Goal: Task Accomplishment & Management: Manage account settings

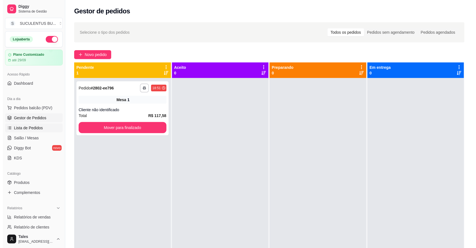
scroll to position [48, 0]
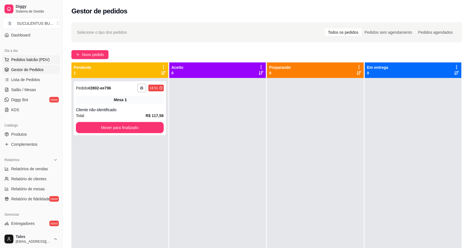
click at [15, 63] on button "Pedidos balcão (PDV)" at bounding box center [31, 59] width 58 height 9
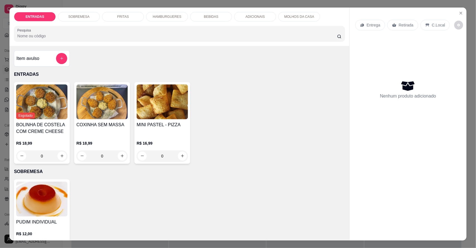
click at [158, 13] on div "HAMBURGUERES" at bounding box center [167, 16] width 42 height 9
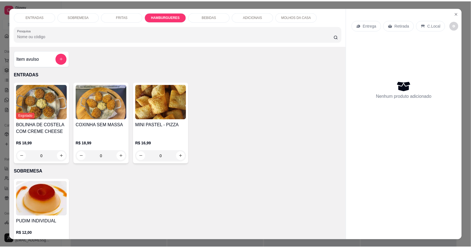
scroll to position [10, 0]
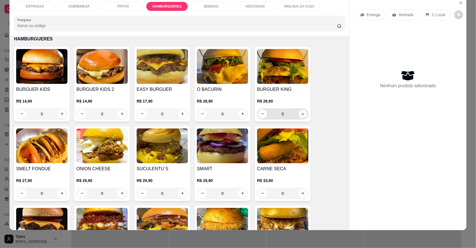
click at [301, 114] on icon "increase-product-quantity" at bounding box center [303, 114] width 4 height 4
type input "1"
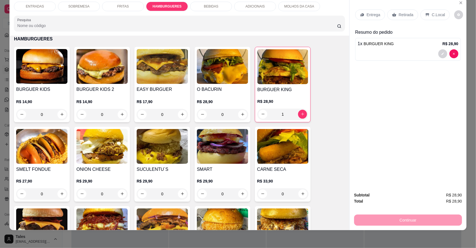
click at [370, 14] on p "Entrega" at bounding box center [374, 15] width 14 height 6
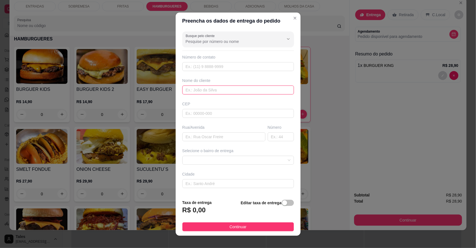
click at [191, 91] on input "text" at bounding box center [238, 90] width 112 height 9
type input "C"
click at [242, 40] on input "Busque pelo cliente" at bounding box center [230, 42] width 89 height 6
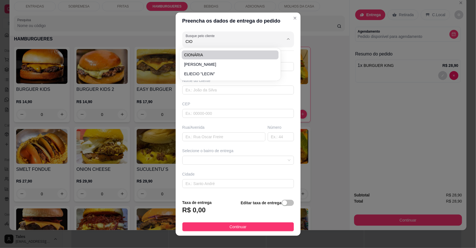
click at [205, 53] on span "CIONÁRIA" at bounding box center [227, 55] width 87 height 6
type input "CIONÁRIA"
type input "88994226685"
type input "CIONÁRIA"
type input "Salitre"
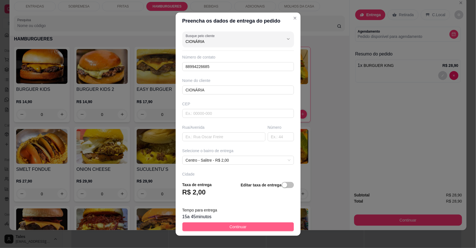
click at [223, 228] on button "Continuar" at bounding box center [238, 227] width 112 height 9
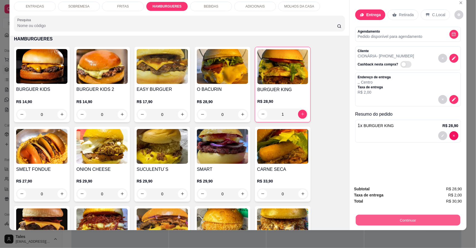
click at [391, 221] on button "Continuar" at bounding box center [408, 220] width 105 height 11
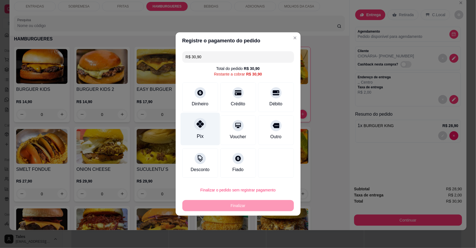
click at [197, 134] on div "Pix" at bounding box center [200, 136] width 7 height 7
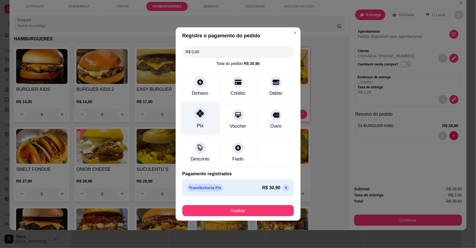
type input "R$ 0,00"
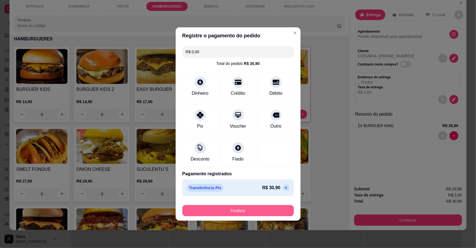
click at [235, 212] on button "Finalizar" at bounding box center [238, 210] width 112 height 11
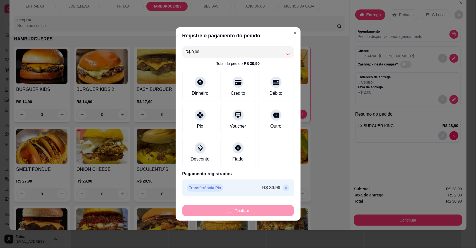
type input "0"
type input "-R$ 30,90"
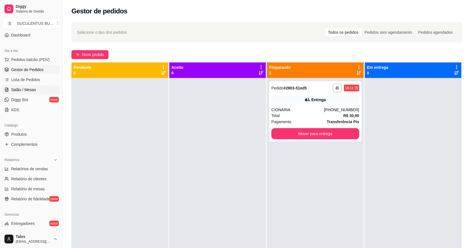
click at [33, 92] on span "Salão / Mesas" at bounding box center [23, 90] width 25 height 6
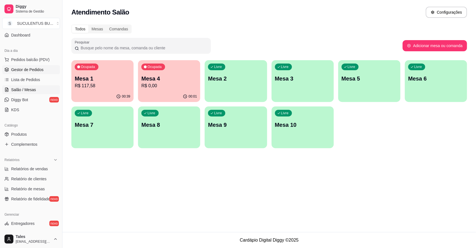
click at [37, 69] on span "Gestor de Pedidos" at bounding box center [27, 70] width 32 height 6
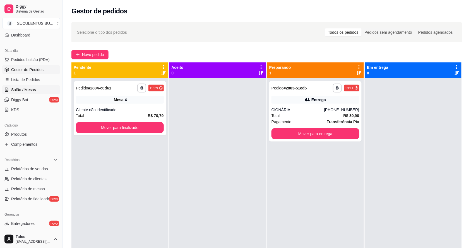
click at [30, 92] on span "Salão / Mesas" at bounding box center [23, 90] width 25 height 6
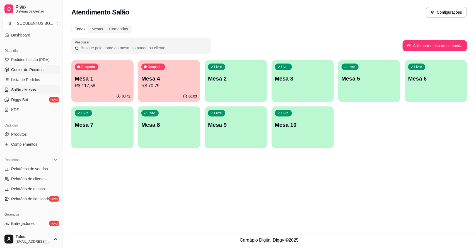
click at [31, 71] on span "Gestor de Pedidos" at bounding box center [27, 70] width 32 height 6
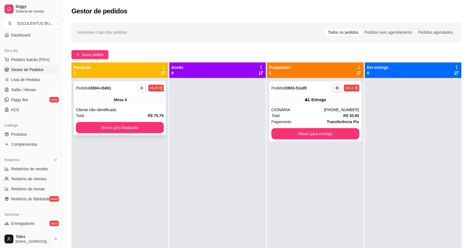
click at [140, 88] on icon "button" at bounding box center [141, 87] width 3 height 3
click at [132, 157] on div "**********" at bounding box center [119, 202] width 97 height 248
click at [329, 136] on button "Mover para entrega" at bounding box center [315, 134] width 85 height 11
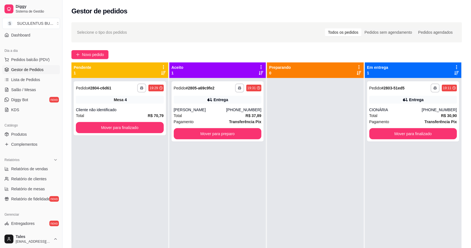
click at [394, 199] on div "**********" at bounding box center [413, 202] width 97 height 248
click at [17, 136] on span "Produtos" at bounding box center [19, 135] width 16 height 6
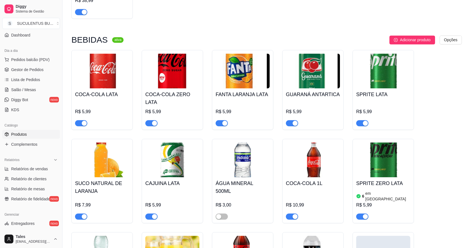
scroll to position [1011, 0]
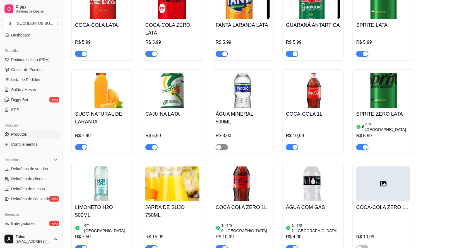
click at [225, 144] on span "button" at bounding box center [222, 147] width 12 height 6
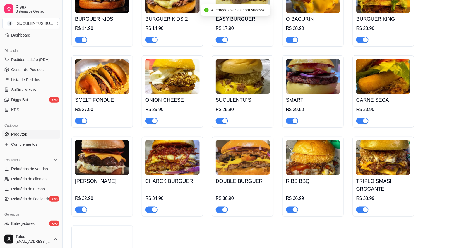
scroll to position [628, 0]
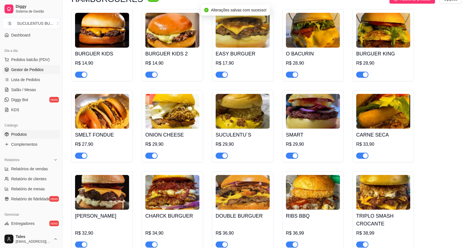
click at [33, 69] on span "Gestor de Pedidos" at bounding box center [27, 70] width 32 height 6
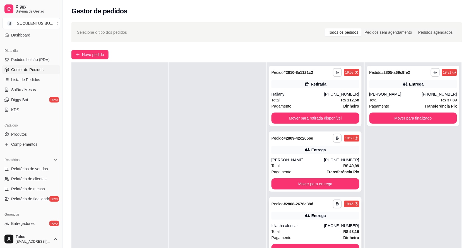
scroll to position [70, 0]
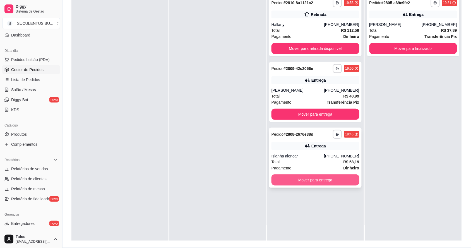
click at [327, 180] on button "Mover para entrega" at bounding box center [315, 180] width 88 height 11
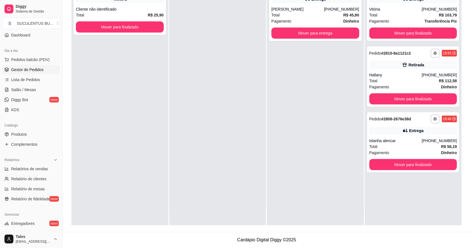
scroll to position [0, 0]
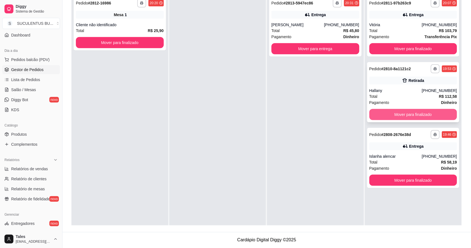
click at [405, 114] on button "Mover para finalizado" at bounding box center [413, 114] width 88 height 11
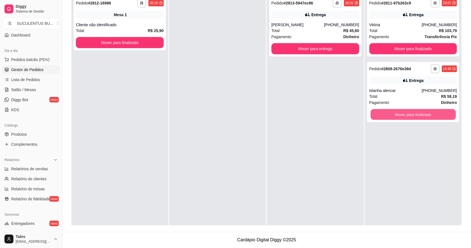
click at [405, 114] on button "Mover para finalizado" at bounding box center [412, 114] width 85 height 11
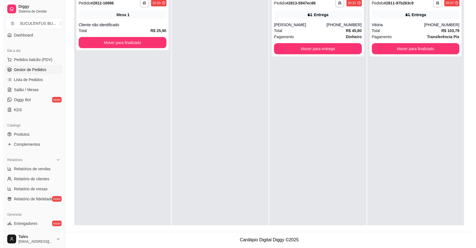
scroll to position [15, 0]
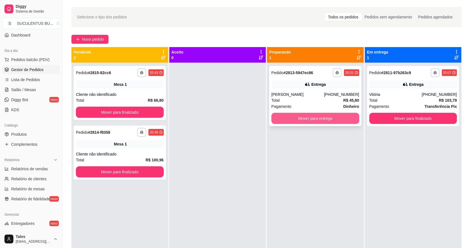
click at [332, 121] on button "Mover para entrega" at bounding box center [315, 118] width 88 height 11
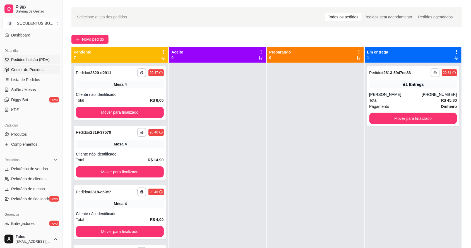
click at [28, 58] on span "Pedidos balcão (PDV)" at bounding box center [30, 60] width 38 height 6
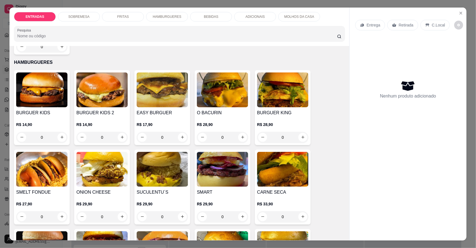
scroll to position [418, 0]
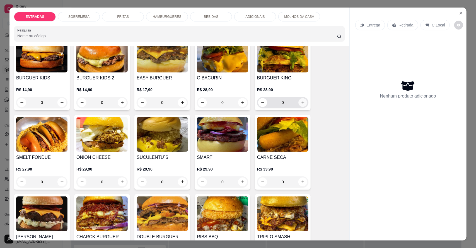
click at [303, 103] on button "increase-product-quantity" at bounding box center [303, 102] width 9 height 9
type input "1"
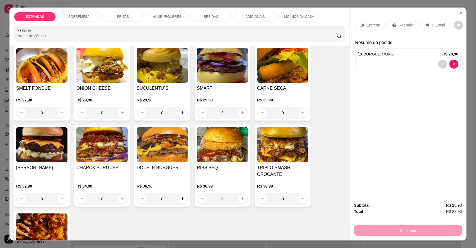
scroll to position [523, 0]
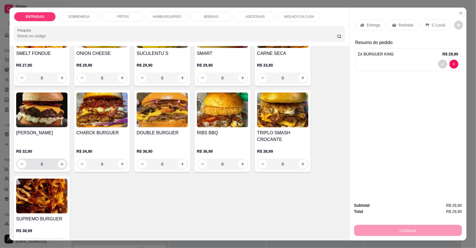
click at [60, 164] on icon "increase-product-quantity" at bounding box center [62, 164] width 4 height 4
type input "1"
click at [370, 25] on p "Entrega" at bounding box center [374, 25] width 14 height 6
drag, startPoint x: 401, startPoint y: 23, endPoint x: 368, endPoint y: 28, distance: 33.6
click at [401, 23] on p "Retirada" at bounding box center [406, 25] width 15 height 6
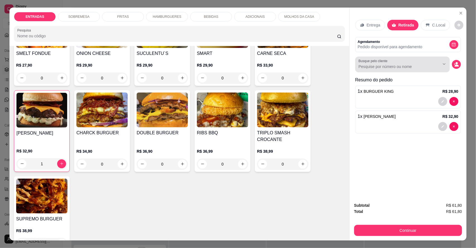
click at [383, 62] on label "Busque pelo cliente" at bounding box center [374, 61] width 31 height 5
click at [383, 64] on input "Busque pelo cliente" at bounding box center [395, 67] width 72 height 6
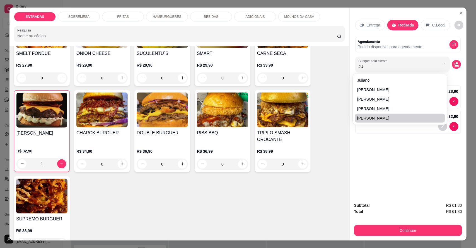
type input "J"
type input "[GEOGRAPHIC_DATA]"
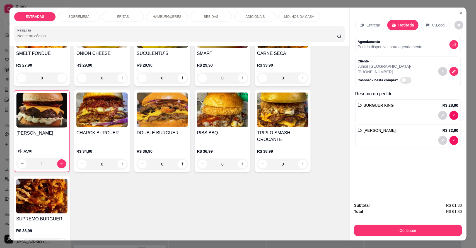
click at [408, 233] on button "Continuar" at bounding box center [408, 230] width 108 height 11
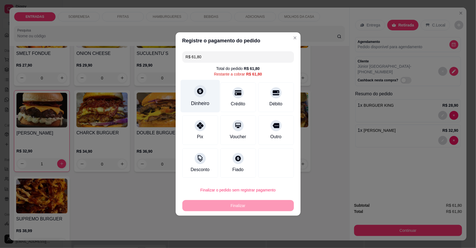
click at [195, 100] on div "Dinheiro" at bounding box center [199, 96] width 39 height 33
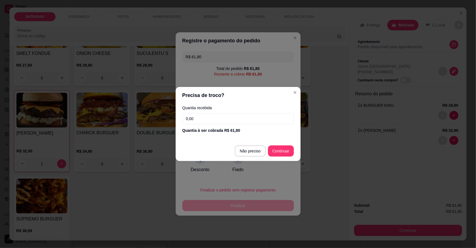
click at [231, 117] on input "0,00" at bounding box center [238, 118] width 112 height 11
type input "100,00"
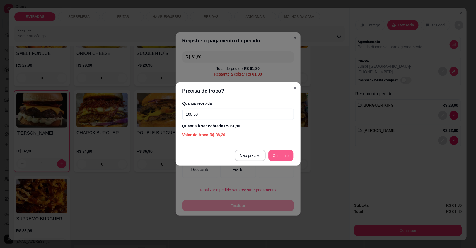
type input "R$ 0,00"
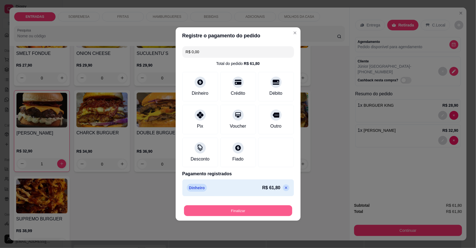
click at [253, 206] on button "Finalizar" at bounding box center [238, 211] width 108 height 11
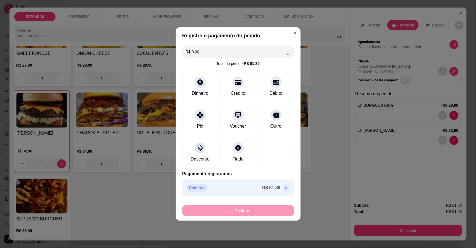
type input "0"
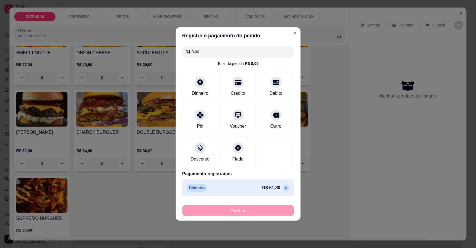
type input "-R$ 61,80"
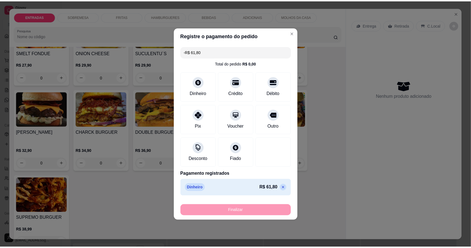
scroll to position [522, 0]
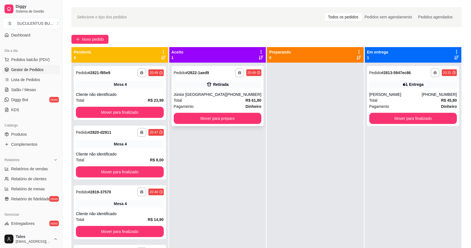
click at [231, 91] on div "**********" at bounding box center [218, 96] width 92 height 60
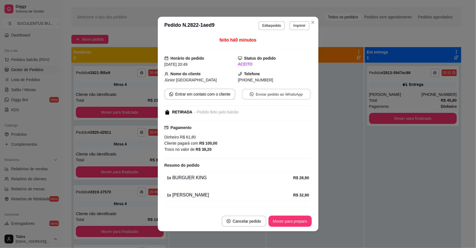
click at [267, 94] on button "Enviar pedido ao WhatsApp" at bounding box center [276, 94] width 69 height 11
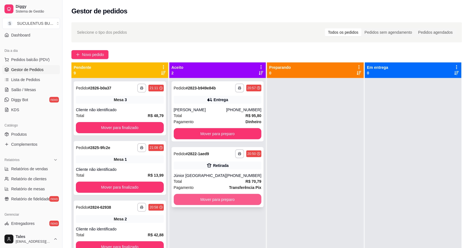
click at [223, 201] on button "Mover para preparo" at bounding box center [218, 199] width 88 height 11
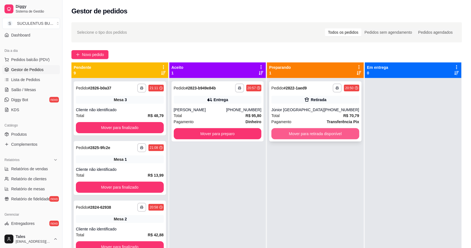
click at [295, 131] on button "Mover para retirada disponível" at bounding box center [315, 133] width 88 height 11
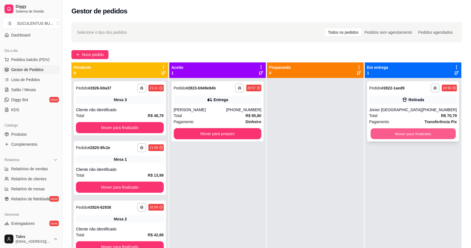
click at [391, 131] on button "Mover para finalizado" at bounding box center [412, 134] width 85 height 11
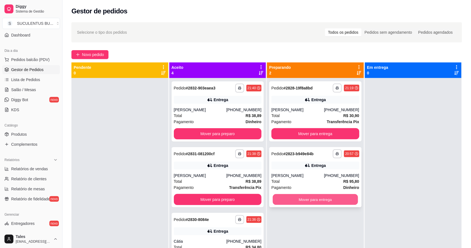
click at [301, 198] on button "Mover para entrega" at bounding box center [315, 199] width 85 height 11
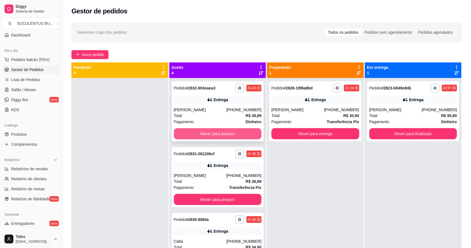
click at [221, 136] on button "Mover para preparo" at bounding box center [218, 133] width 88 height 11
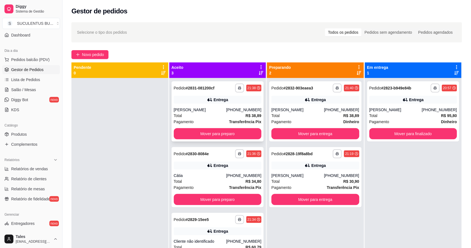
click at [220, 116] on div "Total R$ 38,89" at bounding box center [218, 116] width 88 height 6
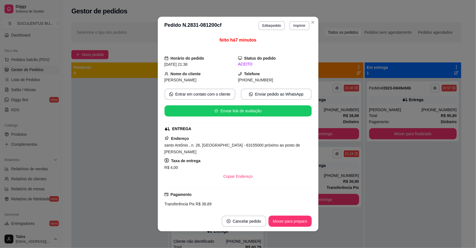
scroll to position [1, 0]
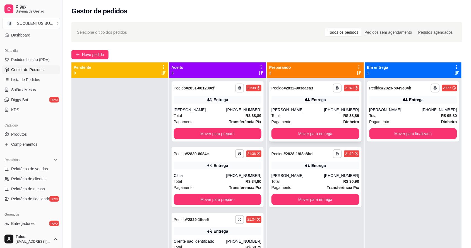
click at [323, 107] on div "[PERSON_NAME]" at bounding box center [297, 110] width 52 height 6
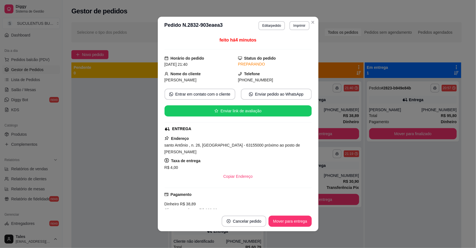
scroll to position [76, 0]
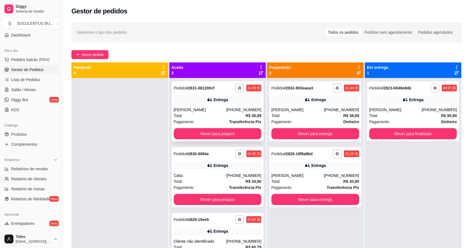
click at [227, 117] on div "Total R$ 38,89" at bounding box center [218, 116] width 88 height 6
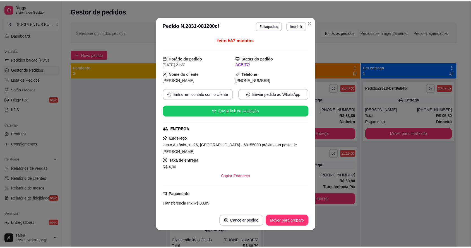
scroll to position [64, 0]
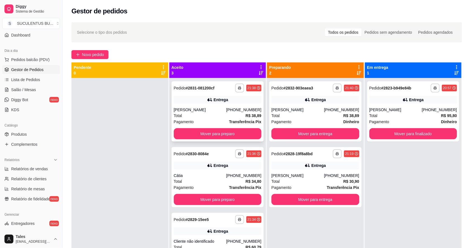
click at [213, 114] on div "Total R$ 38,89" at bounding box center [218, 116] width 88 height 6
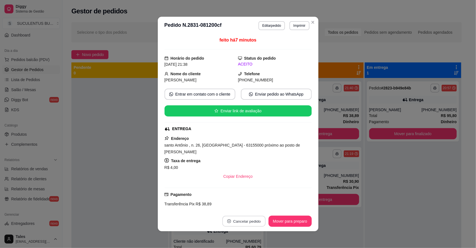
click at [249, 225] on button "Cancelar pedido" at bounding box center [243, 221] width 43 height 11
click at [256, 206] on button "Sim" at bounding box center [257, 207] width 22 height 11
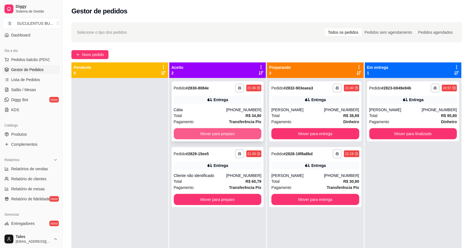
click at [234, 137] on button "Mover para preparo" at bounding box center [218, 133] width 88 height 11
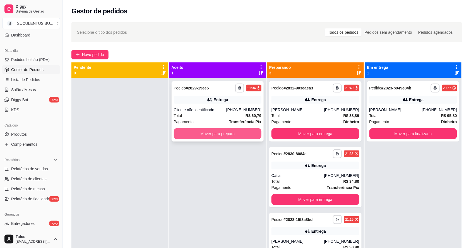
click at [235, 134] on button "Mover para preparo" at bounding box center [218, 133] width 88 height 11
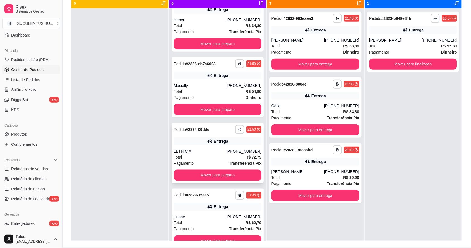
scroll to position [16, 0]
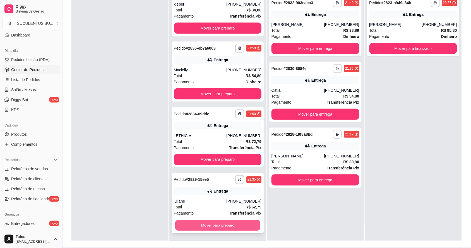
click at [216, 225] on button "Mover para preparo" at bounding box center [217, 225] width 85 height 11
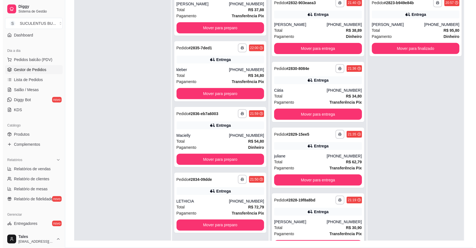
scroll to position [20, 0]
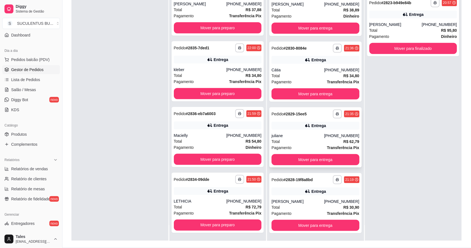
click at [304, 142] on div "Total R$ 62,79" at bounding box center [315, 142] width 88 height 6
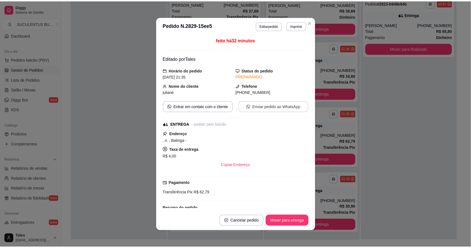
scroll to position [112, 0]
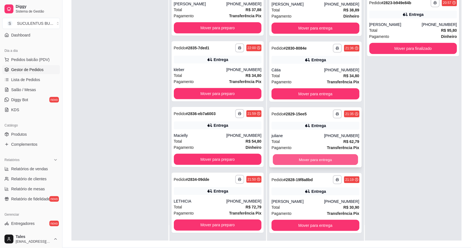
click at [289, 158] on button "Mover para entrega" at bounding box center [315, 160] width 85 height 11
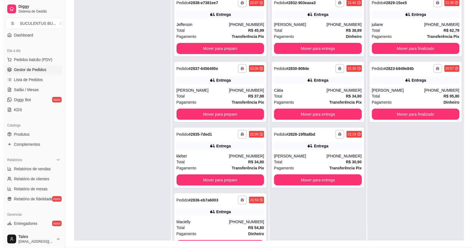
scroll to position [0, 0]
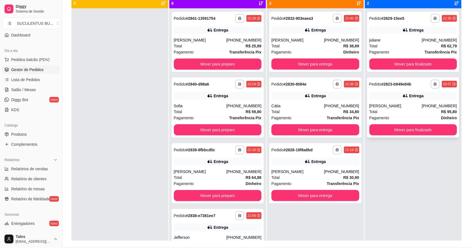
click at [391, 114] on div "Total R$ 95,80" at bounding box center [413, 112] width 88 height 6
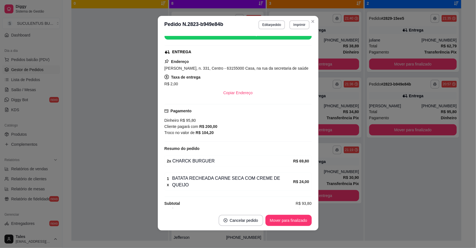
scroll to position [42, 0]
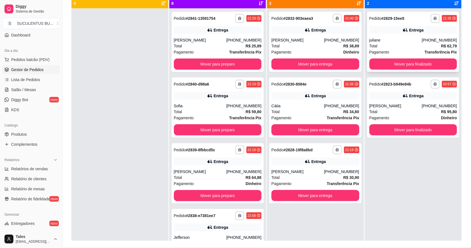
click at [408, 40] on div "juliane" at bounding box center [395, 40] width 52 height 6
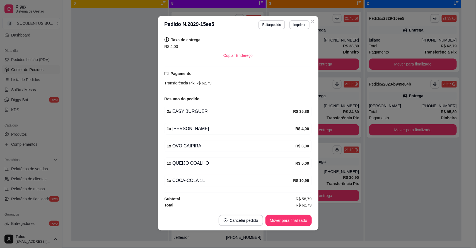
scroll to position [42, 0]
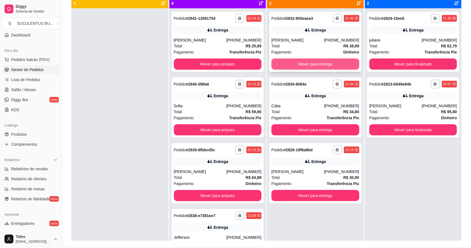
click at [313, 66] on button "Mover para entrega" at bounding box center [315, 64] width 88 height 11
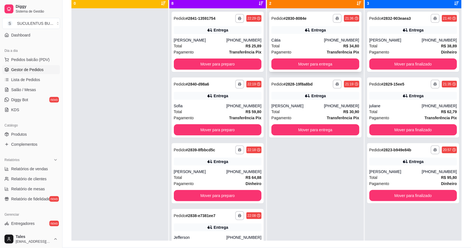
click at [306, 50] on div "Pagamento Transferência Pix" at bounding box center [315, 52] width 88 height 6
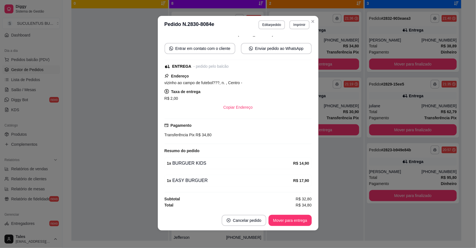
scroll to position [0, 0]
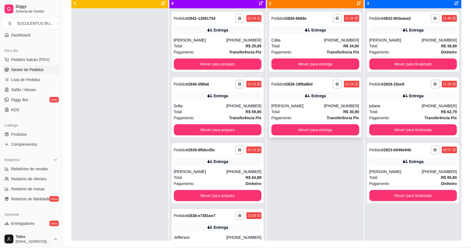
click at [300, 111] on div "Total R$ 30,90" at bounding box center [315, 112] width 88 height 6
click at [295, 128] on button "Mover para entrega" at bounding box center [315, 129] width 88 height 11
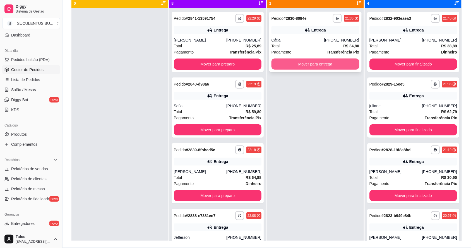
click at [302, 62] on button "Mover para entrega" at bounding box center [315, 64] width 88 height 11
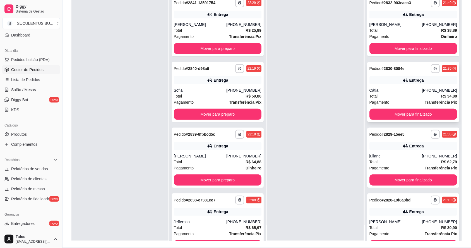
click at [416, 96] on div "Total R$ 34,80" at bounding box center [413, 96] width 88 height 6
click at [18, 62] on span "Pedidos balcão (PDV)" at bounding box center [30, 60] width 38 height 6
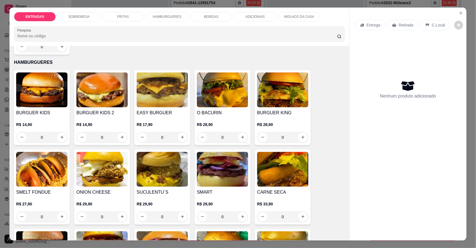
scroll to position [453, 0]
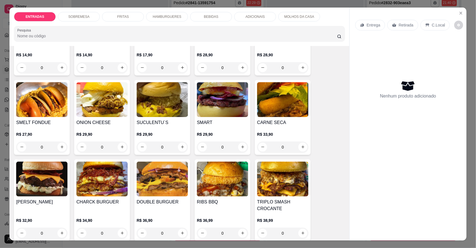
click at [329, 116] on div "BURGUER KIDS R$ 14,90 0 BURGUER KIDS 2 R$ 14,90 0 EASY BURGUER R$ 17,90 0 O BAC…" at bounding box center [179, 161] width 331 height 320
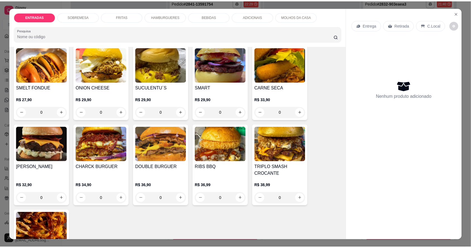
scroll to position [349, 0]
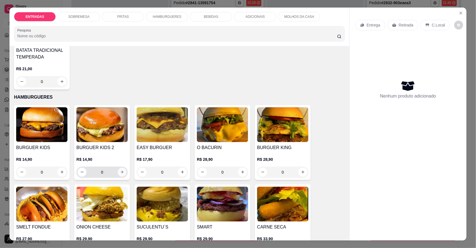
click at [120, 172] on icon "increase-product-quantity" at bounding box center [122, 172] width 4 height 4
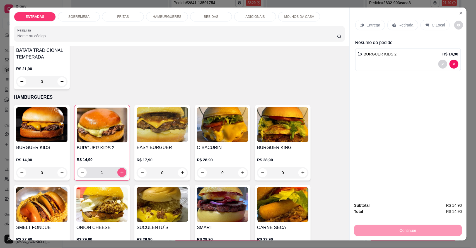
click at [122, 173] on button "increase-product-quantity" at bounding box center [121, 172] width 9 height 9
type input "2"
click at [370, 25] on p "Entrega" at bounding box center [374, 25] width 14 height 6
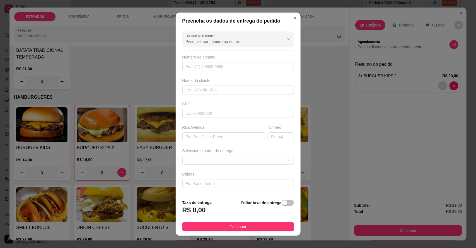
click at [238, 42] on input "Busque pelo cliente" at bounding box center [230, 42] width 89 height 6
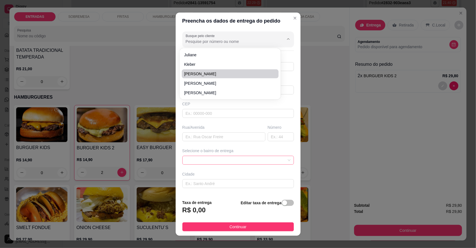
click at [210, 159] on span at bounding box center [238, 160] width 105 height 8
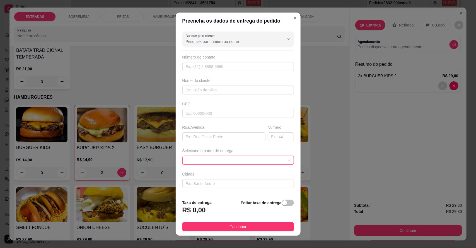
click at [210, 39] on input "Busque pelo cliente" at bounding box center [230, 42] width 89 height 6
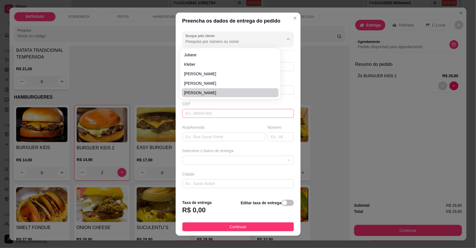
click at [216, 115] on input "text" at bounding box center [238, 113] width 112 height 9
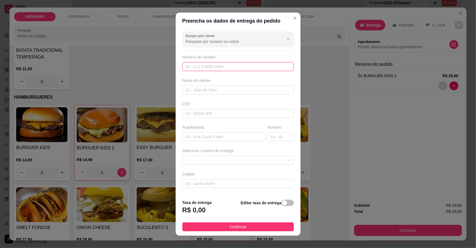
click at [228, 66] on input "text" at bounding box center [238, 66] width 112 height 9
type input "[PHONE_NUMBER]"
click at [229, 86] on input "text" at bounding box center [238, 90] width 112 height 9
click at [210, 163] on span at bounding box center [238, 160] width 105 height 8
type input "MAQUIM"
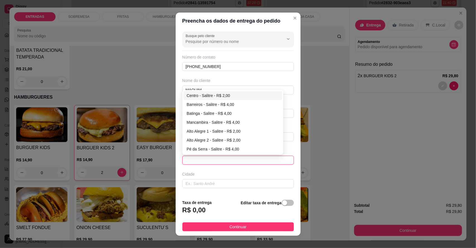
click at [204, 94] on div "Centro - Salitre - R$ 2,00" at bounding box center [233, 96] width 92 height 6
type input "Salitre"
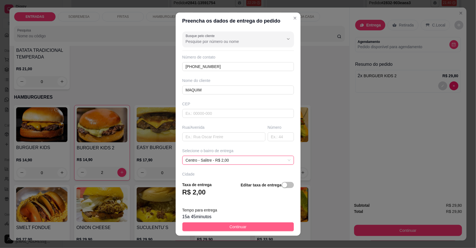
click at [221, 226] on button "Continuar" at bounding box center [238, 227] width 112 height 9
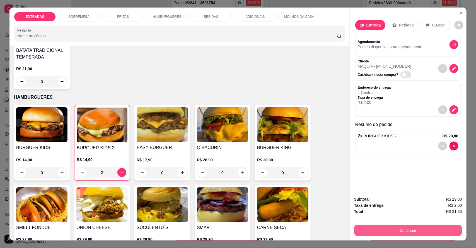
click at [395, 229] on button "Continuar" at bounding box center [408, 230] width 108 height 11
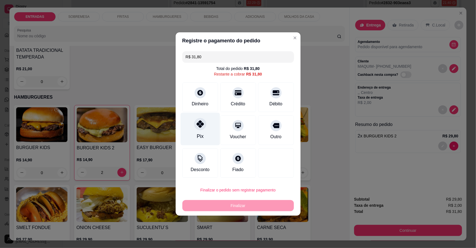
click at [200, 131] on div "Pix" at bounding box center [199, 129] width 39 height 33
type input "R$ 0,00"
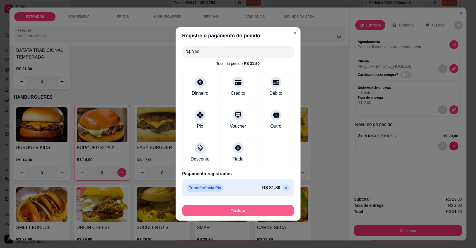
click at [226, 209] on button "Finalizar" at bounding box center [238, 210] width 112 height 11
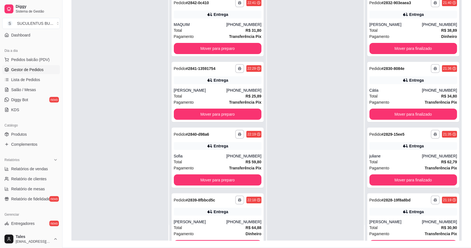
click at [296, 101] on div at bounding box center [315, 117] width 97 height 248
click at [328, 87] on div at bounding box center [315, 117] width 97 height 248
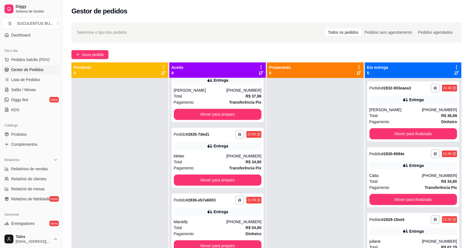
scroll to position [349, 0]
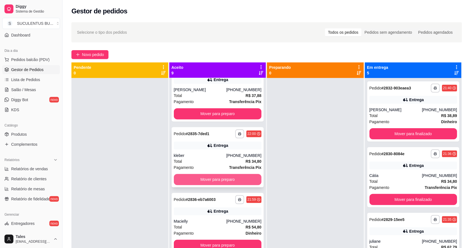
click at [240, 179] on button "Mover para preparo" at bounding box center [218, 179] width 88 height 11
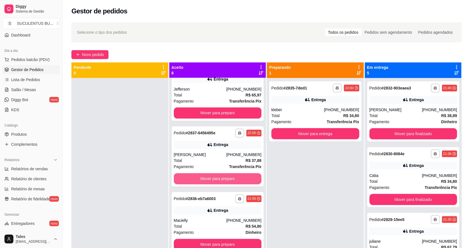
scroll to position [284, 0]
click at [225, 180] on button "Mover para preparo" at bounding box center [218, 179] width 88 height 11
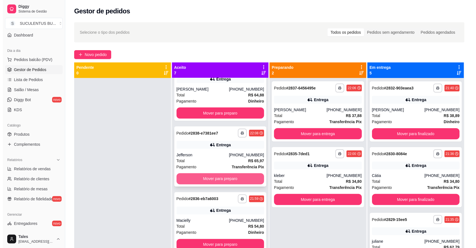
scroll to position [218, 0]
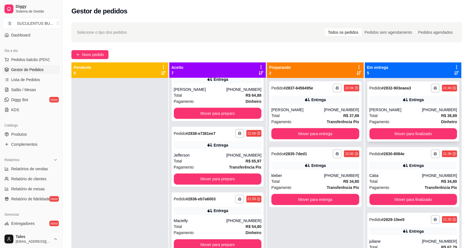
click at [399, 114] on div "Total R$ 38,89" at bounding box center [413, 116] width 88 height 6
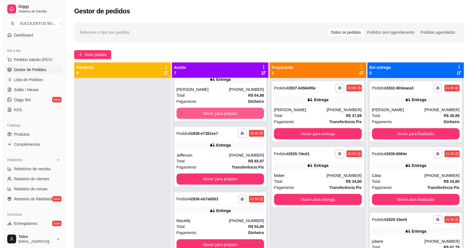
scroll to position [0, 0]
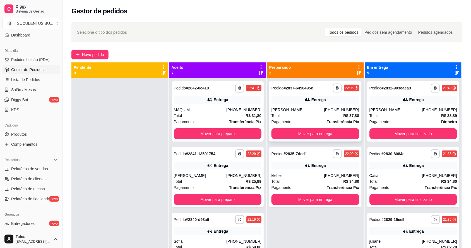
click at [306, 109] on div "[PERSON_NAME]" at bounding box center [297, 110] width 52 height 6
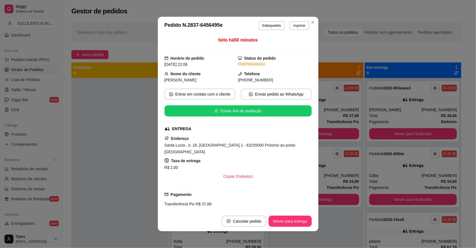
scroll to position [64, 0]
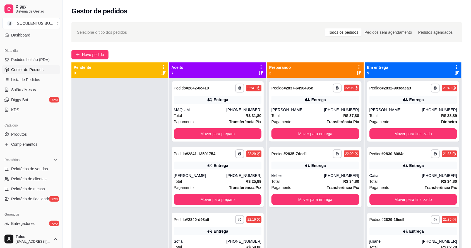
click at [98, 157] on div at bounding box center [119, 202] width 97 height 248
click at [38, 168] on span "Relatórios de vendas" at bounding box center [29, 169] width 37 height 6
select select "ALL"
select select "0"
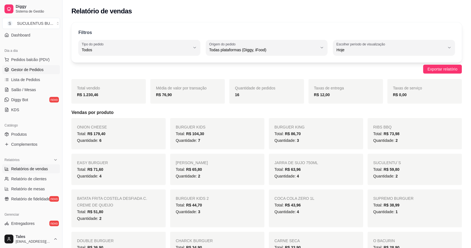
click at [33, 72] on span "Gestor de Pedidos" at bounding box center [27, 70] width 32 height 6
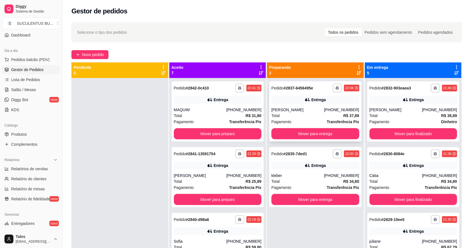
click at [299, 116] on div "Total R$ 37,88" at bounding box center [315, 116] width 88 height 6
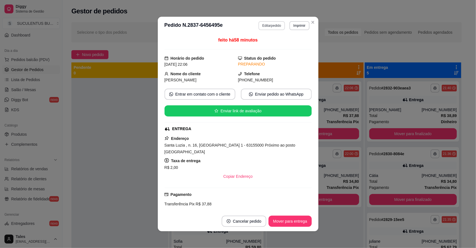
click at [265, 29] on button "Editar pedido" at bounding box center [272, 25] width 26 height 9
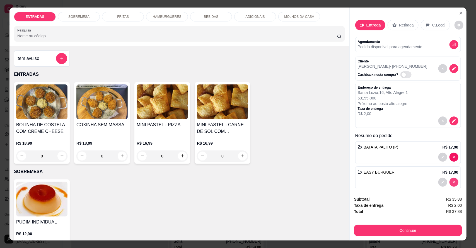
type input "0"
click at [166, 17] on p "HAMBURGUERES" at bounding box center [167, 17] width 29 height 4
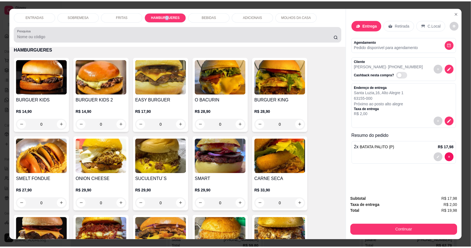
scroll to position [10, 0]
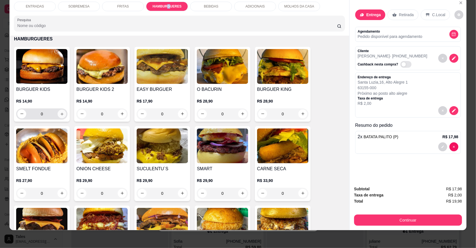
click at [60, 113] on icon "increase-product-quantity" at bounding box center [62, 114] width 4 height 4
type input "1"
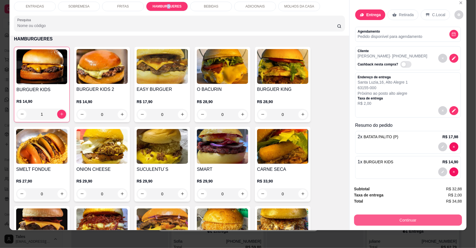
click at [368, 221] on button "Continuar" at bounding box center [408, 220] width 108 height 11
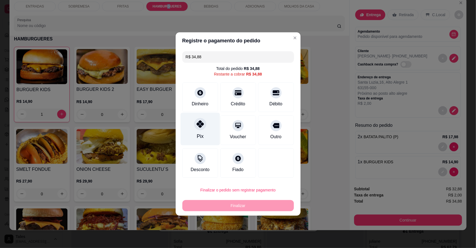
click at [197, 126] on icon at bounding box center [199, 124] width 7 height 7
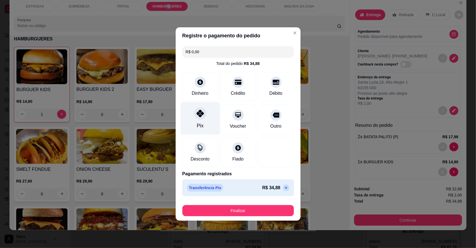
type input "R$ 0,00"
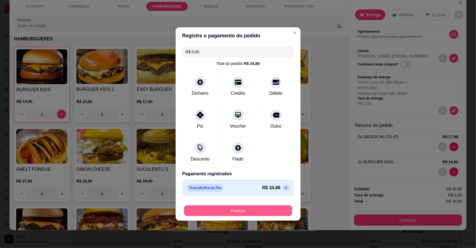
click at [229, 207] on button "Finalizar" at bounding box center [238, 211] width 108 height 11
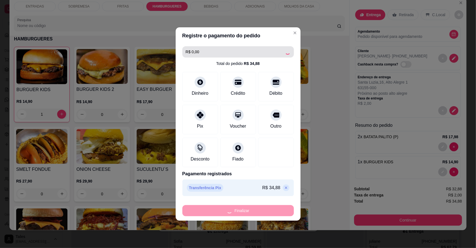
type input "0"
type input "-R$ 34,88"
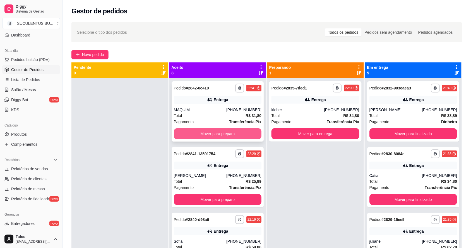
click at [223, 137] on button "Mover para preparo" at bounding box center [218, 133] width 88 height 11
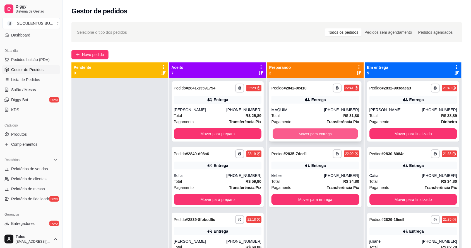
click at [314, 133] on button "Mover para entrega" at bounding box center [315, 134] width 85 height 11
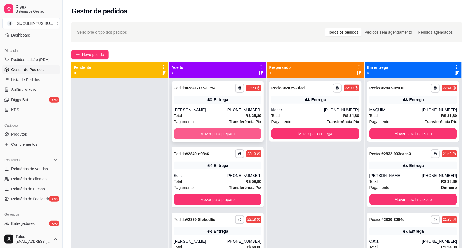
scroll to position [70, 0]
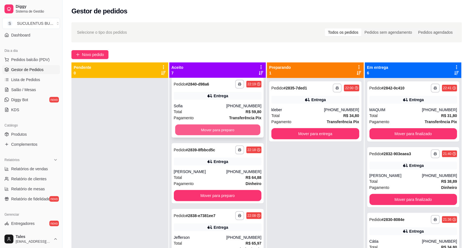
click at [231, 129] on button "Mover para preparo" at bounding box center [217, 130] width 85 height 11
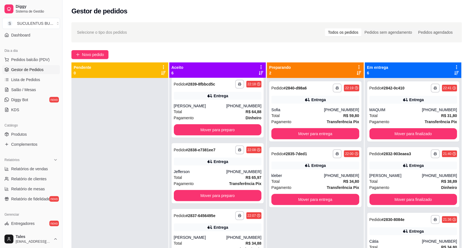
scroll to position [4, 0]
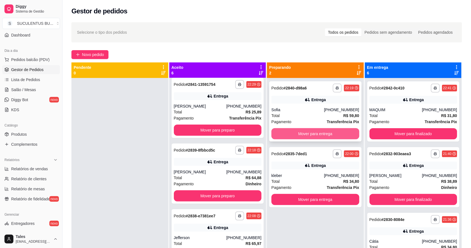
click at [304, 135] on button "Mover para entrega" at bounding box center [315, 133] width 88 height 11
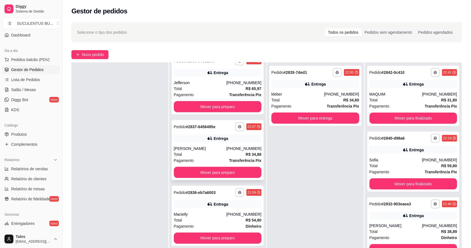
scroll to position [152, 0]
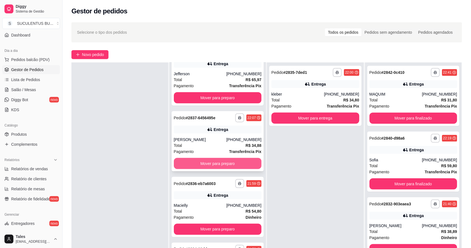
click at [233, 161] on button "Mover para preparo" at bounding box center [218, 163] width 88 height 11
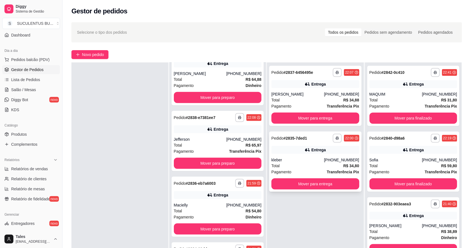
scroll to position [86, 0]
click at [304, 183] on button "Mover para entrega" at bounding box center [315, 184] width 88 height 11
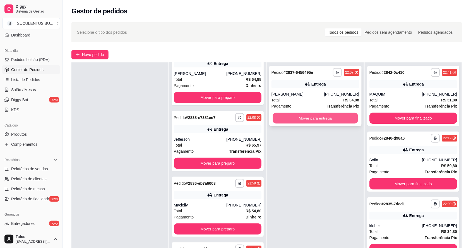
click at [307, 120] on button "Mover para entrega" at bounding box center [315, 118] width 85 height 11
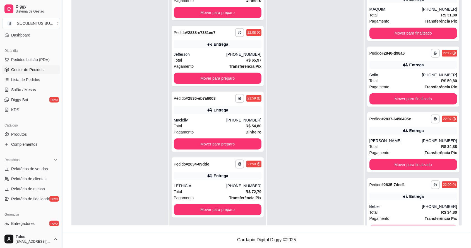
scroll to position [70, 0]
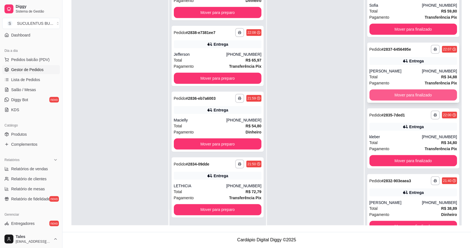
click at [397, 97] on button "Mover para finalizado" at bounding box center [413, 95] width 88 height 11
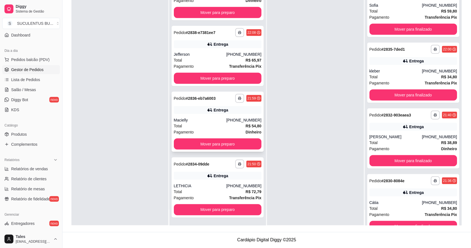
scroll to position [86, 0]
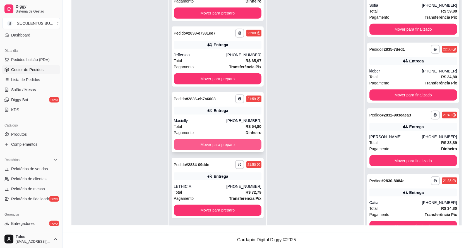
click at [233, 144] on button "Mover para preparo" at bounding box center [218, 144] width 88 height 11
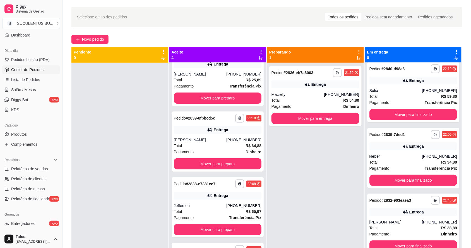
scroll to position [16, 0]
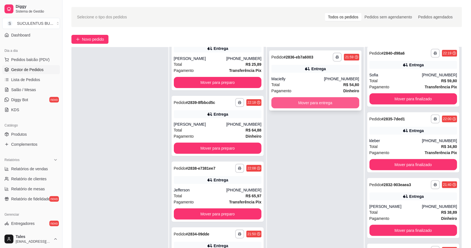
click at [329, 102] on button "Mover para entrega" at bounding box center [315, 102] width 88 height 11
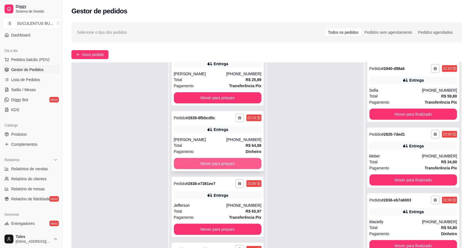
scroll to position [85, 0]
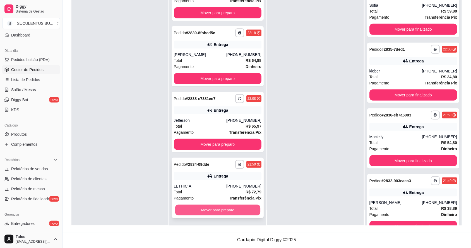
click at [227, 209] on button "Mover para preparo" at bounding box center [217, 210] width 85 height 11
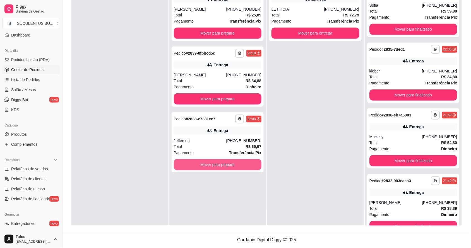
scroll to position [0, 0]
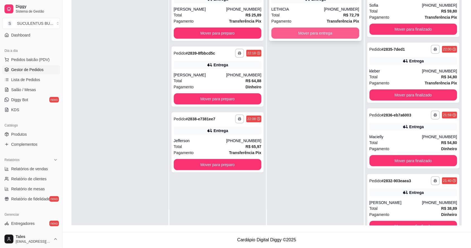
click at [303, 31] on button "Mover para entrega" at bounding box center [315, 33] width 88 height 11
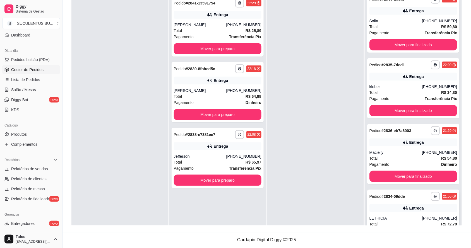
scroll to position [174, 0]
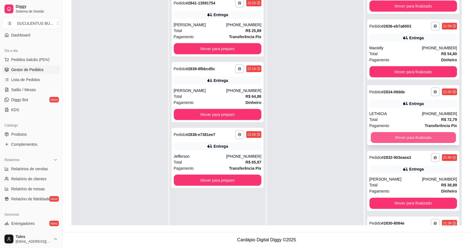
click at [404, 139] on button "Mover para finalizado" at bounding box center [412, 137] width 85 height 11
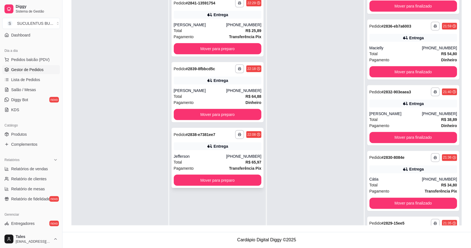
scroll to position [50, 0]
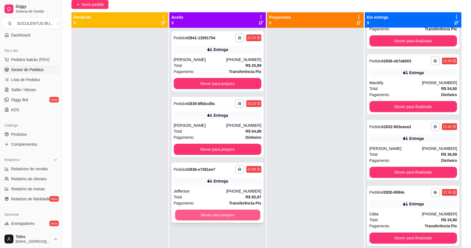
click at [218, 215] on button "Mover para preparo" at bounding box center [217, 215] width 85 height 11
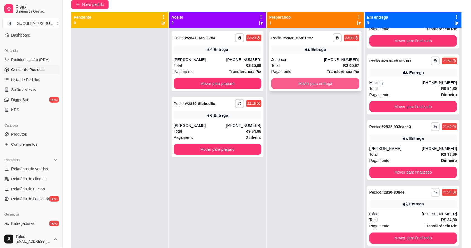
click at [318, 85] on button "Mover para entrega" at bounding box center [315, 83] width 88 height 11
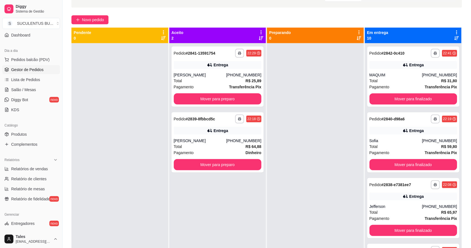
scroll to position [70, 0]
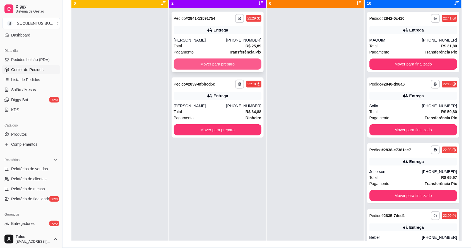
click at [235, 61] on button "Mover para preparo" at bounding box center [218, 64] width 88 height 11
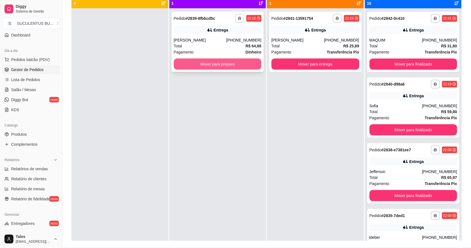
click at [240, 60] on button "Mover para preparo" at bounding box center [218, 64] width 88 height 11
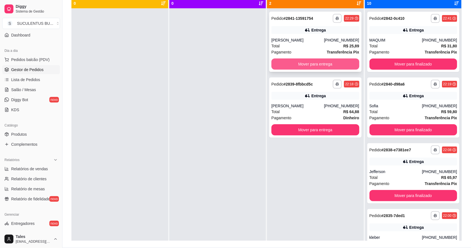
click at [336, 62] on button "Mover para entrega" at bounding box center [315, 64] width 88 height 11
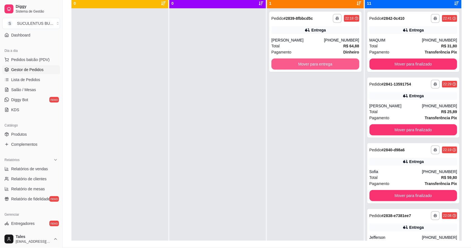
click at [336, 62] on button "Mover para entrega" at bounding box center [315, 64] width 88 height 11
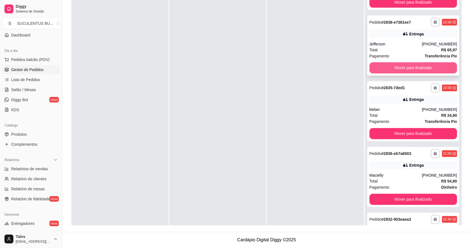
scroll to position [139, 0]
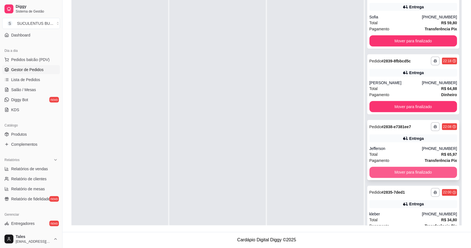
click at [404, 173] on button "Mover para finalizado" at bounding box center [413, 172] width 88 height 11
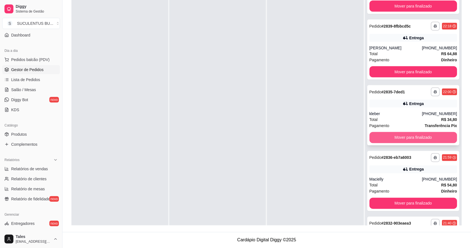
click at [412, 138] on button "Mover para finalizado" at bounding box center [413, 137] width 88 height 11
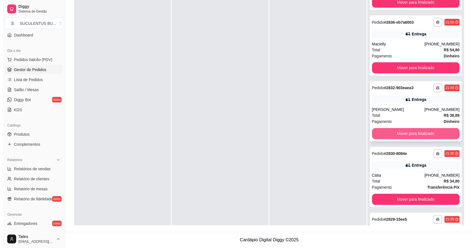
scroll to position [279, 0]
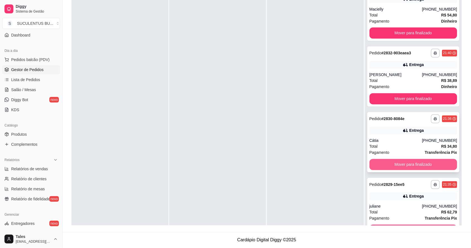
click at [401, 165] on button "Mover para finalizado" at bounding box center [413, 164] width 88 height 11
click at [415, 146] on div "Total R$ 62,79" at bounding box center [413, 147] width 88 height 6
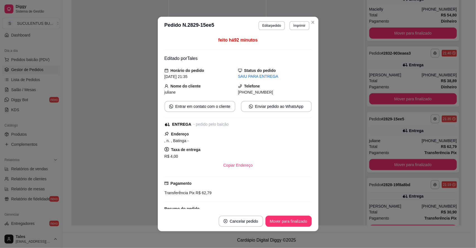
scroll to position [105, 0]
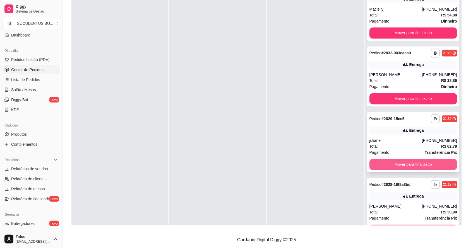
click at [437, 163] on button "Mover para finalizado" at bounding box center [413, 164] width 88 height 11
click at [398, 145] on div "Total R$ 30,90" at bounding box center [413, 147] width 88 height 6
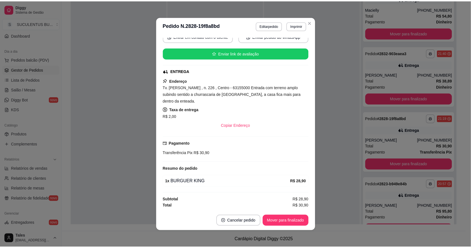
scroll to position [1, 0]
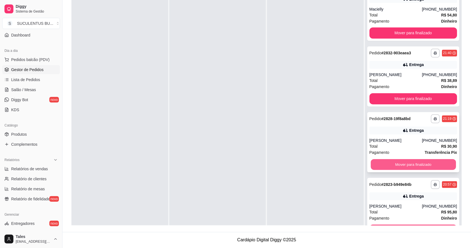
click at [388, 167] on button "Mover para finalizado" at bounding box center [412, 165] width 85 height 11
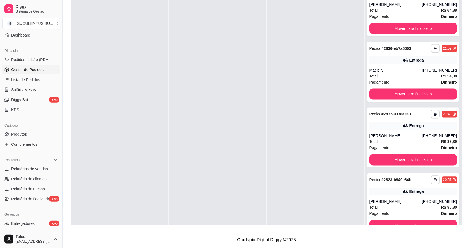
scroll to position [16, 0]
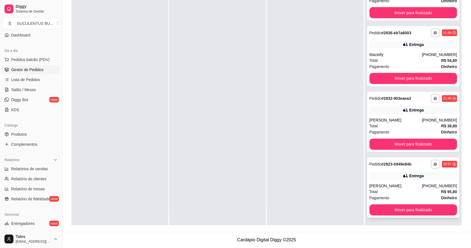
click at [407, 191] on div "Total R$ 95,80" at bounding box center [413, 192] width 88 height 6
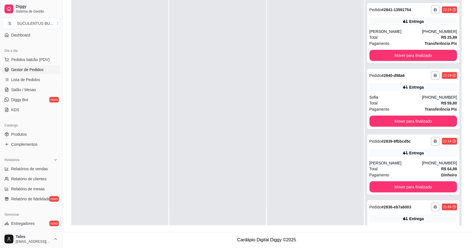
scroll to position [0, 0]
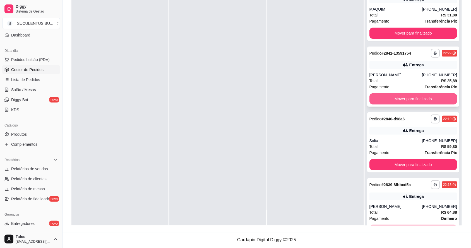
click at [423, 98] on button "Mover para finalizado" at bounding box center [413, 98] width 88 height 11
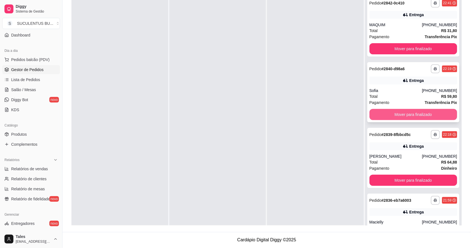
click at [405, 113] on button "Mover para finalizado" at bounding box center [413, 114] width 88 height 11
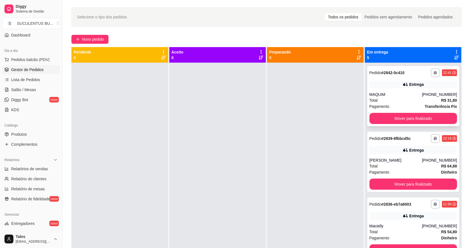
scroll to position [85, 0]
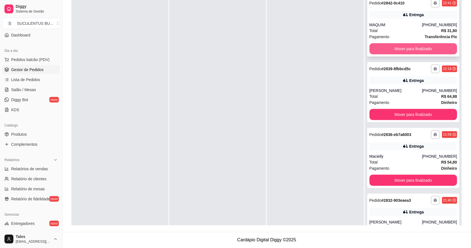
click at [407, 48] on button "Mover para finalizado" at bounding box center [413, 48] width 88 height 11
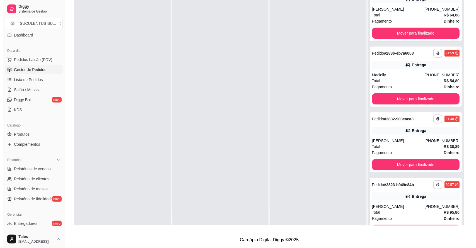
scroll to position [0, 0]
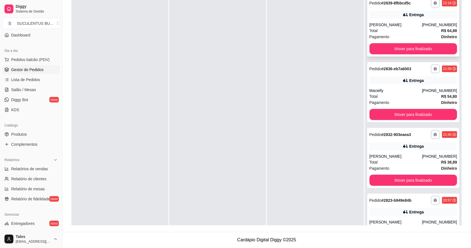
click at [417, 26] on div "[PERSON_NAME]" at bounding box center [395, 25] width 52 height 6
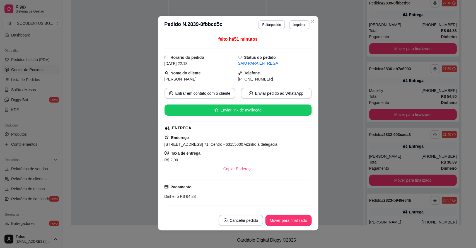
scroll to position [96, 0]
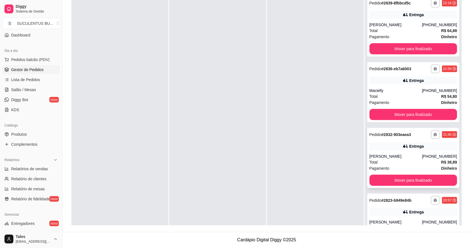
click at [405, 166] on div "Pagamento Dinheiro" at bounding box center [413, 168] width 88 height 6
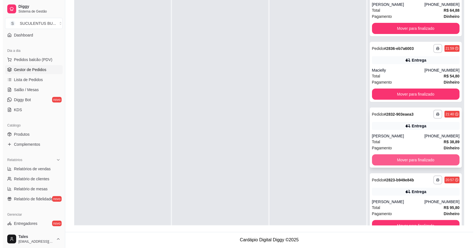
scroll to position [16, 0]
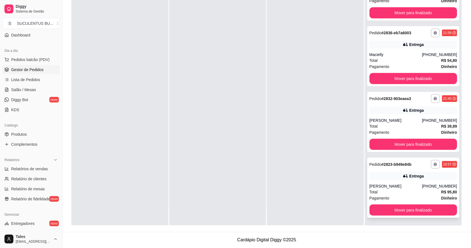
click at [394, 190] on div "Total R$ 95,80" at bounding box center [413, 192] width 88 height 6
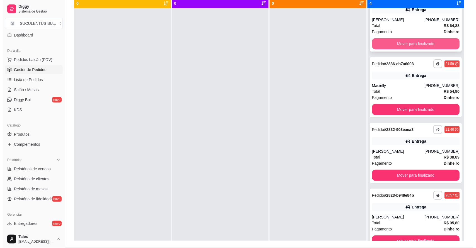
scroll to position [0, 0]
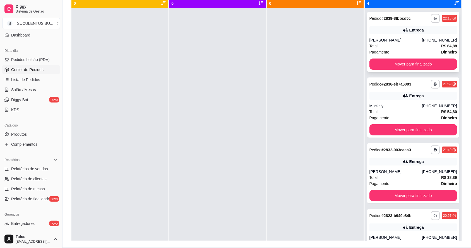
click at [415, 48] on div "Total R$ 64,88" at bounding box center [413, 46] width 88 height 6
click at [412, 64] on button "Mover para finalizado" at bounding box center [413, 64] width 88 height 11
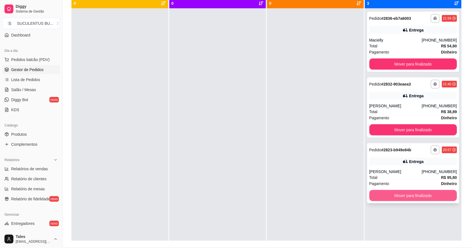
click at [395, 198] on button "Mover para finalizado" at bounding box center [413, 195] width 88 height 11
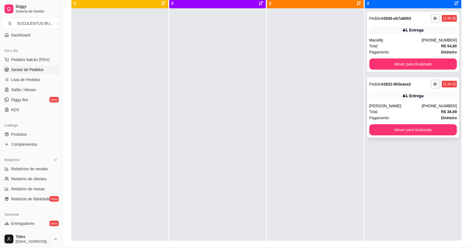
click at [404, 113] on div "Total R$ 38,89" at bounding box center [413, 112] width 88 height 6
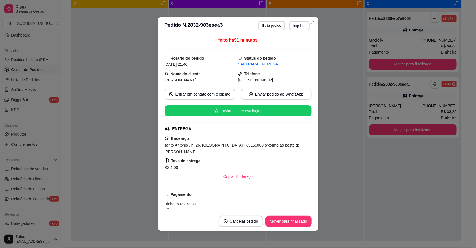
scroll to position [76, 0]
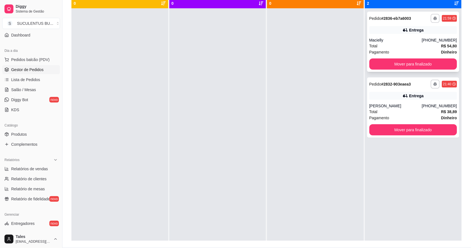
click at [405, 43] on div "Macielly" at bounding box center [395, 40] width 52 height 6
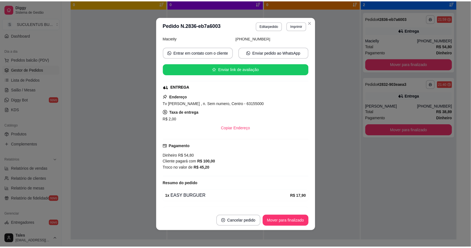
scroll to position [0, 0]
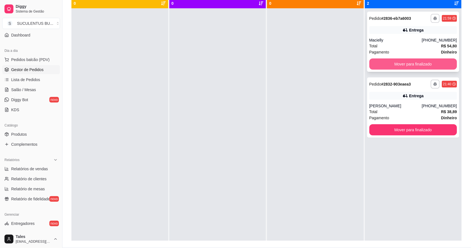
click at [405, 66] on button "Mover para finalizado" at bounding box center [413, 64] width 88 height 11
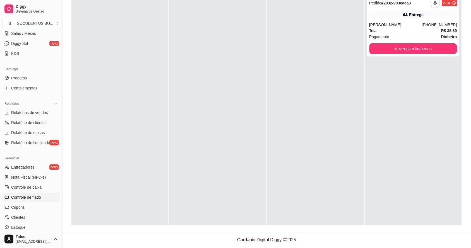
scroll to position [153, 0]
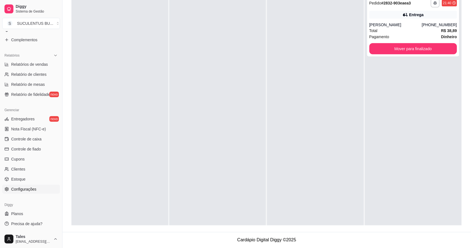
click at [31, 190] on span "Configurações" at bounding box center [23, 190] width 25 height 6
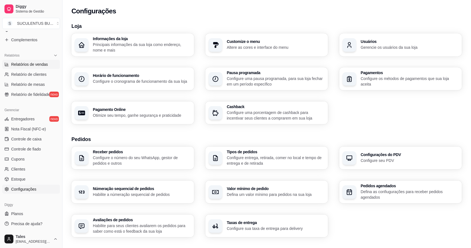
click at [37, 66] on span "Relatórios de vendas" at bounding box center [29, 65] width 37 height 6
select select "ALL"
select select "0"
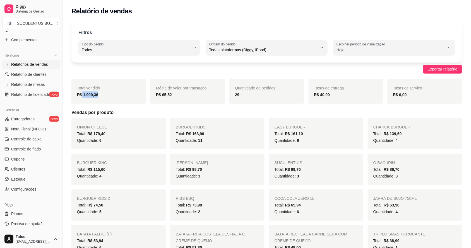
drag, startPoint x: 80, startPoint y: 95, endPoint x: 102, endPoint y: 96, distance: 21.5
click at [102, 96] on div "R$ 1.900,36" at bounding box center [108, 94] width 63 height 7
click at [116, 93] on div "R$ 1.900,36" at bounding box center [108, 94] width 63 height 7
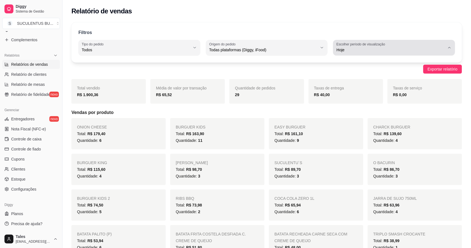
click at [389, 48] on span "Hoje" at bounding box center [390, 50] width 109 height 6
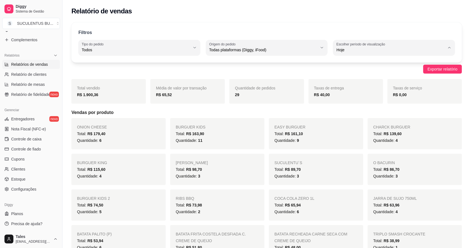
click at [298, 70] on div "Exportar relatório" at bounding box center [266, 69] width 391 height 9
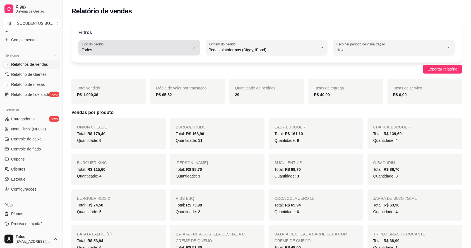
click at [175, 52] on div "Todos" at bounding box center [136, 47] width 109 height 11
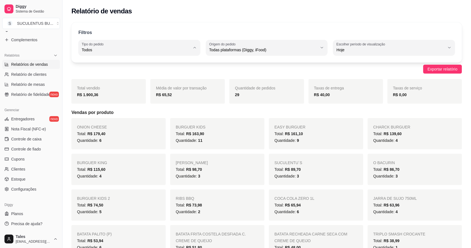
click at [117, 74] on span "Entrega" at bounding box center [136, 72] width 103 height 5
type input "DELIVERY"
select select "DELIVERY"
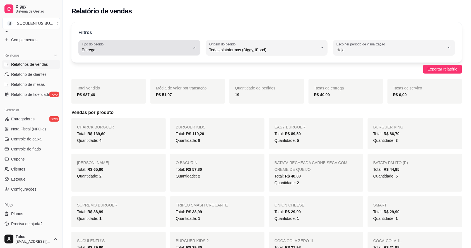
click at [193, 47] on icon "button" at bounding box center [194, 47] width 4 height 4
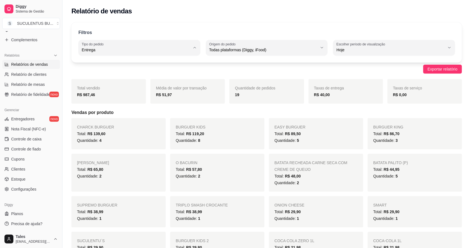
click at [206, 22] on div "Filtros DELIVERY Tipo do pedido Todos Entrega Retirada Mesa Consumo local Tipo …" at bounding box center [266, 42] width 391 height 40
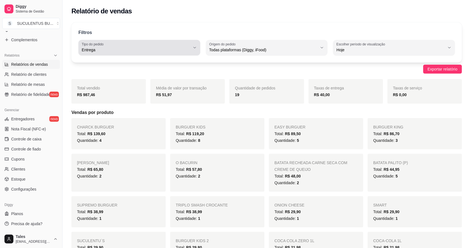
click at [188, 49] on span "Entrega" at bounding box center [136, 50] width 109 height 6
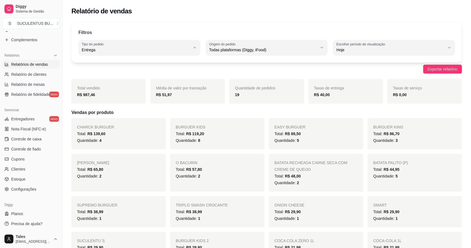
click at [138, 65] on span "Todos" at bounding box center [136, 63] width 103 height 5
type input "ALL"
select select "ALL"
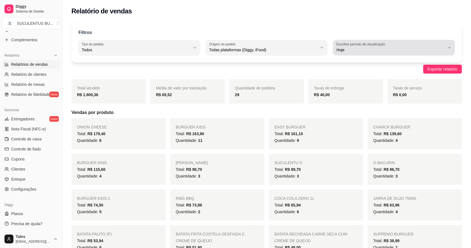
click at [367, 50] on span "Hoje" at bounding box center [390, 50] width 109 height 6
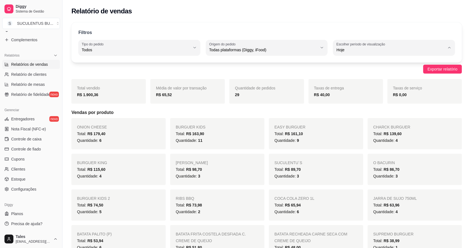
click at [364, 62] on span "Hoje" at bounding box center [391, 63] width 103 height 5
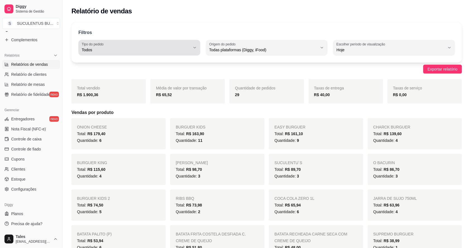
click at [185, 52] on span "Todos" at bounding box center [136, 50] width 109 height 6
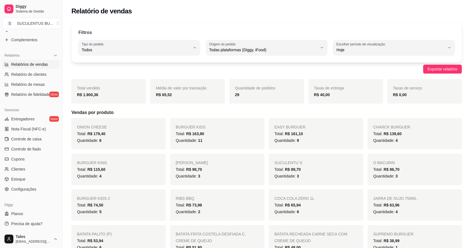
click at [109, 91] on span "Mesa" at bounding box center [136, 90] width 103 height 5
type input "IN_STORE"
select select "IN_STORE"
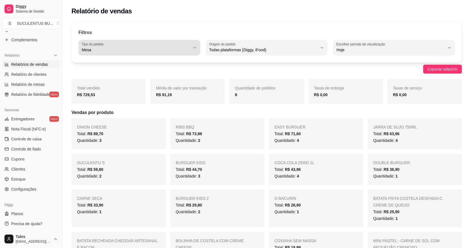
click at [145, 52] on span "Mesa" at bounding box center [136, 50] width 109 height 6
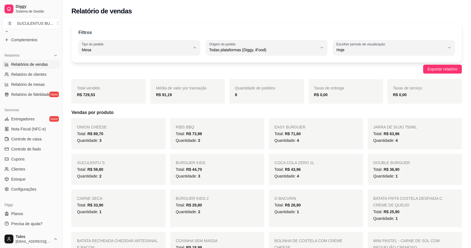
click at [135, 63] on span "Todos" at bounding box center [136, 63] width 103 height 5
type input "ALL"
select select "ALL"
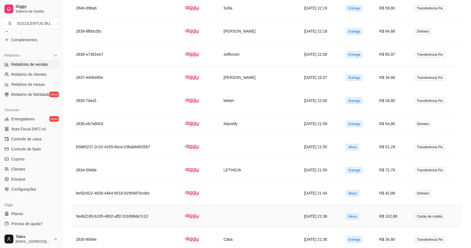
scroll to position [697, 0]
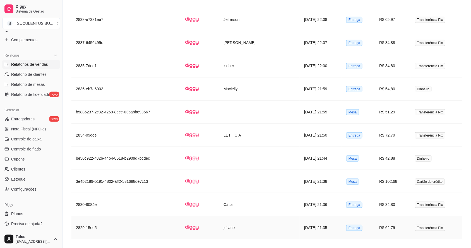
click at [276, 229] on td "juliane" at bounding box center [259, 227] width 81 height 23
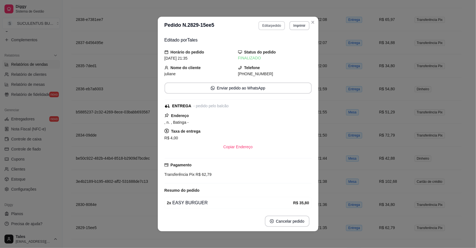
click at [273, 25] on button "Editar pedido" at bounding box center [272, 25] width 26 height 9
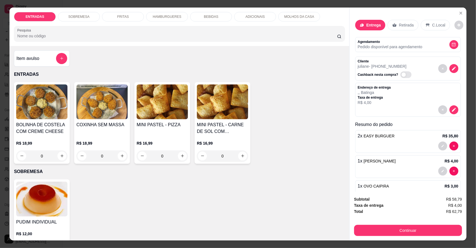
click at [469, 210] on div "ENTRADAS SOBREMESA FRITAS HAMBURGUERES BEBIDAS ADICIONAIS MOLHOS DA CASA Pesqui…" at bounding box center [238, 124] width 476 height 248
click at [460, 13] on icon "Close" at bounding box center [461, 13] width 2 height 2
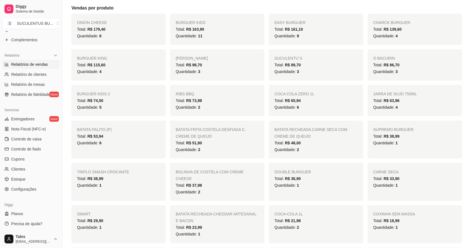
scroll to position [0, 0]
